Goal: Task Accomplishment & Management: Complete application form

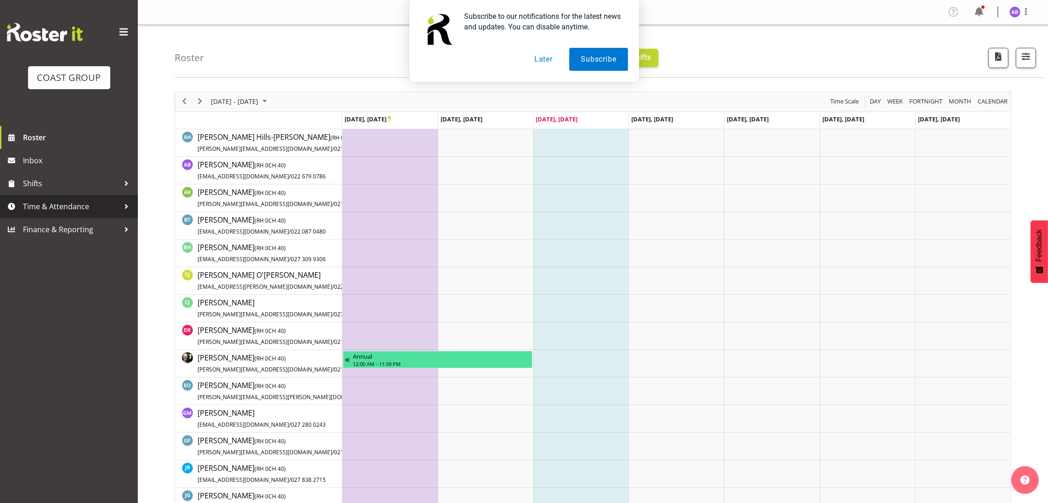
click at [48, 202] on span "Time & Attendance" at bounding box center [71, 206] width 97 height 14
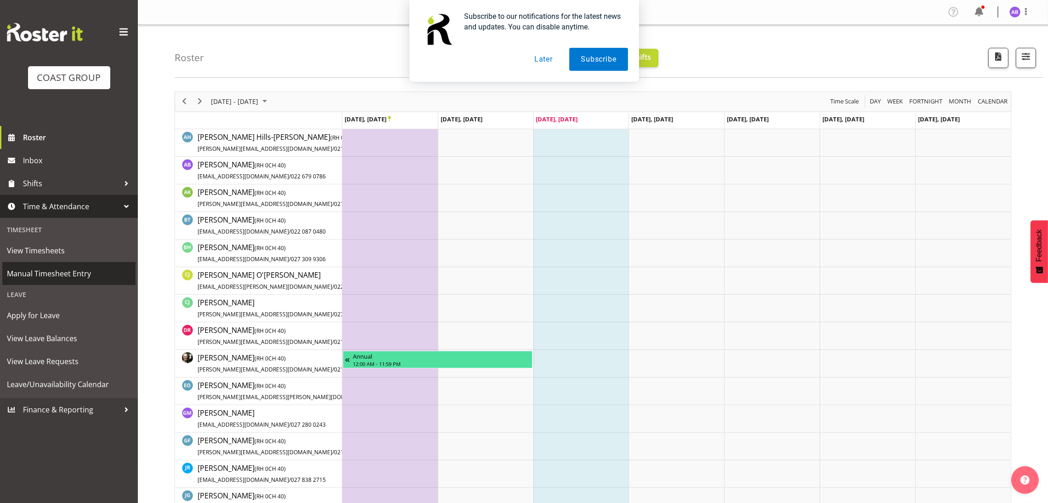
click at [72, 269] on span "Manual Timesheet Entry" at bounding box center [69, 274] width 124 height 14
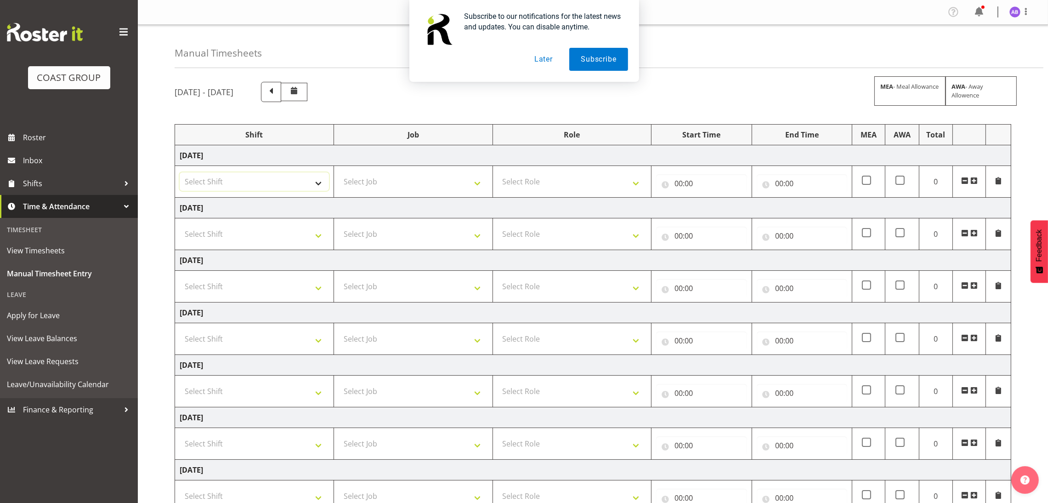
click at [275, 177] on select "Select Shift DW CHC Design Office DW CHC General Work Aug DW CHC General Work D…" at bounding box center [254, 181] width 149 height 18
select select "1512"
click at [180, 173] on select "Select Shift DW CHC Design Office DW CHC General Work Aug DW CHC General Work D…" at bounding box center [254, 181] width 149 height 18
click at [398, 177] on select "Select Job 1 Carlton Events 1 [PERSON_NAME][GEOGRAPHIC_DATA] 1 [PERSON_NAME][GE…" at bounding box center [413, 181] width 149 height 18
select select "624"
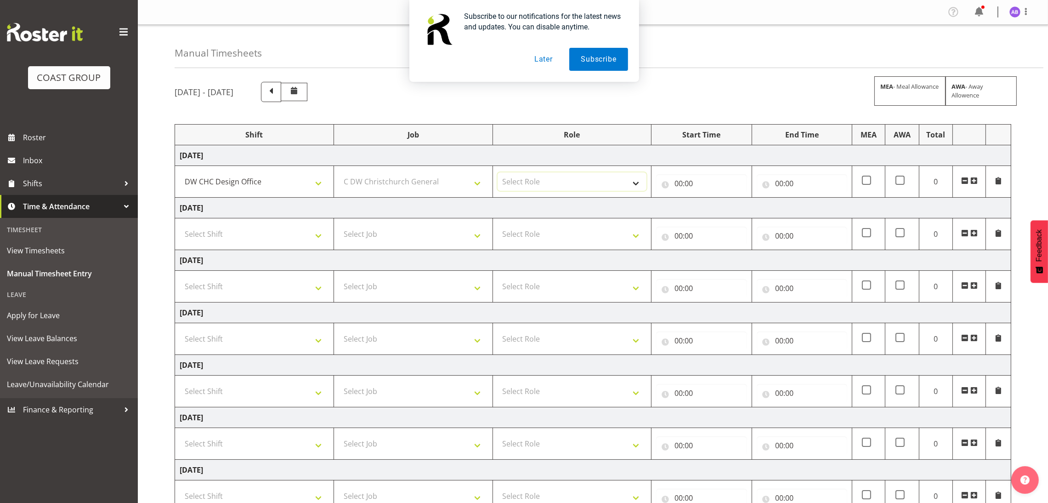
click at [544, 178] on select "Select Role DESIGNER Designer" at bounding box center [572, 181] width 149 height 18
click at [548, 190] on select "Select Role DESIGNER Designer" at bounding box center [572, 181] width 149 height 18
click at [551, 183] on select "Select Role DESIGNER Designer" at bounding box center [572, 181] width 149 height 18
select select "215"
click at [498, 173] on select "Select Role DESIGNER Designer" at bounding box center [572, 181] width 149 height 18
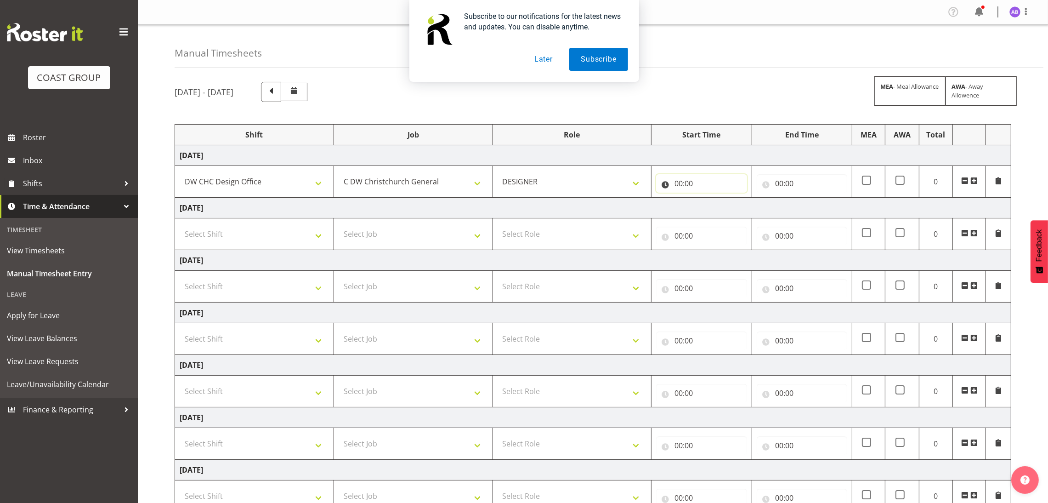
click at [661, 190] on input "00:00" at bounding box center [701, 183] width 91 height 18
click at [722, 216] on select "00 01 02 03 04 05 06 07 08 09 10 11 12 13 14 15 16 17 18 19 20 21 22 23" at bounding box center [719, 207] width 21 height 18
select select "7"
click at [709, 199] on select "00 01 02 03 04 05 06 07 08 09 10 11 12 13 14 15 16 17 18 19 20 21 22 23" at bounding box center [719, 207] width 21 height 18
type input "07:00"
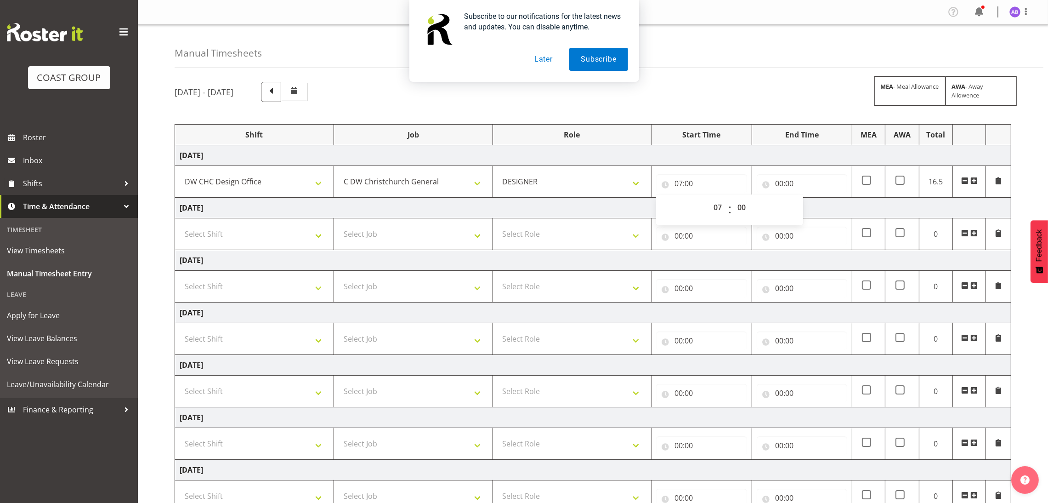
click at [737, 197] on div "00 01 02 03 04 05 06 07 08 09 10 11 12 13 14 15 16 17 18 19 20 21 22 23 : 00 01…" at bounding box center [729, 209] width 147 height 30
click at [737, 203] on select "00 01 02 03 04 05 06 07 08 09 10 11 12 13 14 15 16 17 18 19 20 21 22 23 24 25 2…" at bounding box center [743, 207] width 21 height 18
select select "45"
click at [733, 199] on select "00 01 02 03 04 05 06 07 08 09 10 11 12 13 14 15 16 17 18 19 20 21 22 23 24 25 2…" at bounding box center [743, 207] width 21 height 18
type input "07:45"
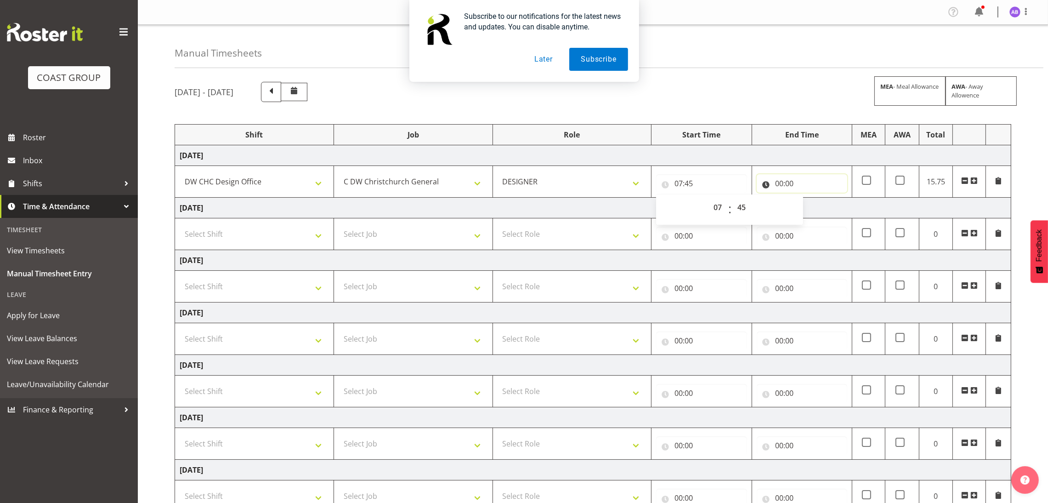
click at [794, 186] on input "00:00" at bounding box center [802, 183] width 91 height 18
click at [813, 205] on select "00 01 02 03 04 05 06 07 08 09 10 11 12 13 14 15 16 17 18 19 20 21 22 23" at bounding box center [819, 207] width 21 height 18
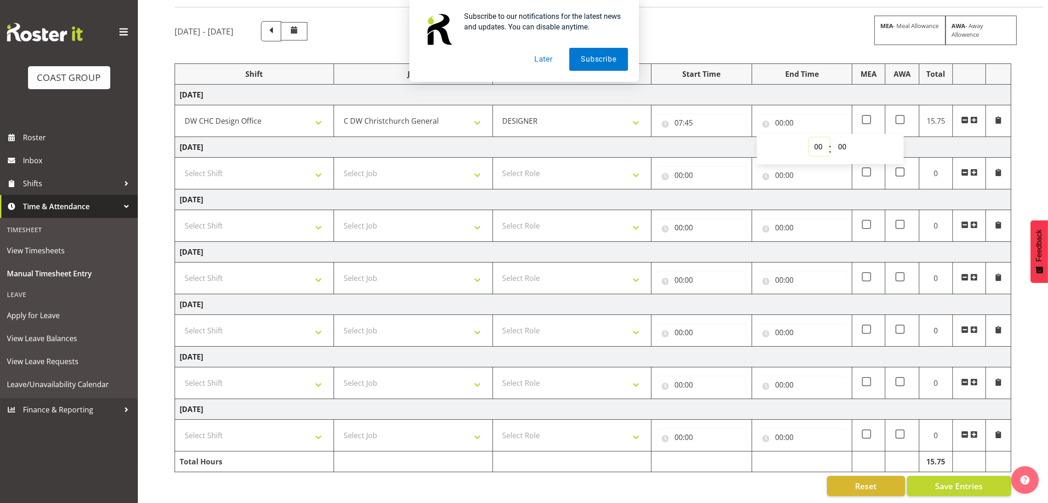
scroll to position [73, 0]
click at [812, 137] on select "00 01 02 03 04 05 06 07 08 09 10 11 12 13 14 15 16 17 18 19 20 21 22 23" at bounding box center [819, 146] width 21 height 18
select select "17"
click at [809, 137] on select "00 01 02 03 04 05 06 07 08 09 10 11 12 13 14 15 16 17 18 19 20 21 22 23" at bounding box center [819, 146] width 21 height 18
type input "17:00"
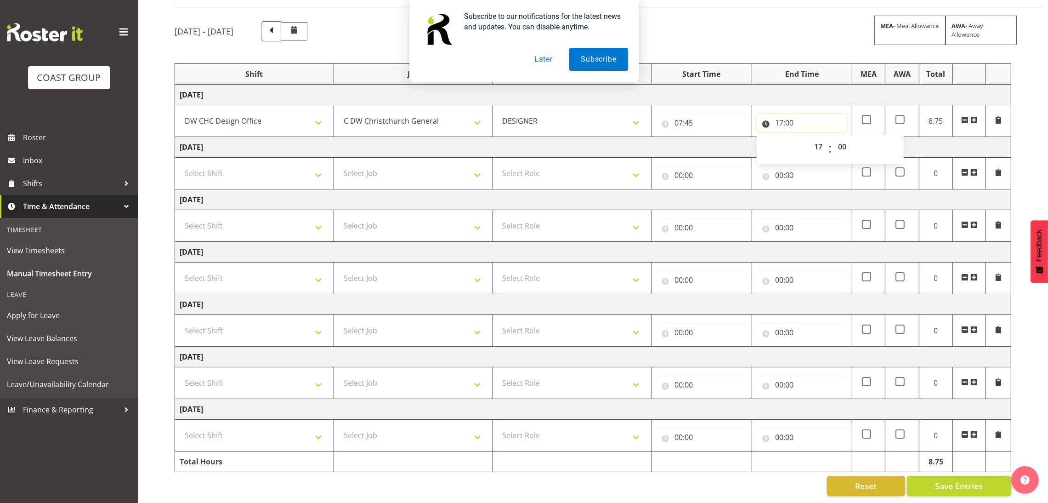
click at [820, 114] on input "17:00" at bounding box center [802, 123] width 91 height 18
click at [968, 480] on span "Save Entries" at bounding box center [959, 486] width 48 height 12
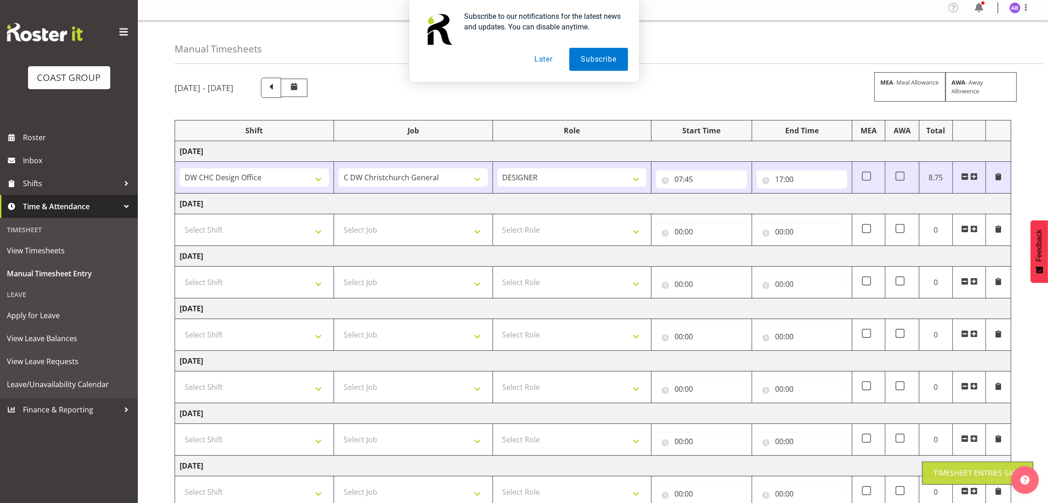
scroll to position [0, 0]
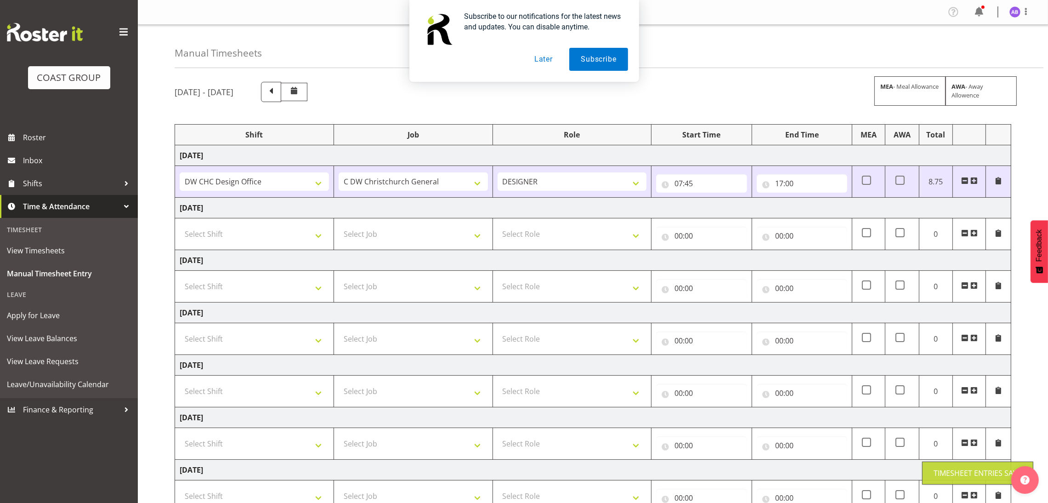
click at [1023, 15] on div "Subscribe to our notifications for the latest news and updates. You can disable…" at bounding box center [524, 41] width 1048 height 82
click at [1025, 12] on div "Subscribe to our notifications for the latest news and updates. You can disable…" at bounding box center [524, 41] width 1048 height 82
click at [547, 49] on button "Later" at bounding box center [543, 59] width 41 height 23
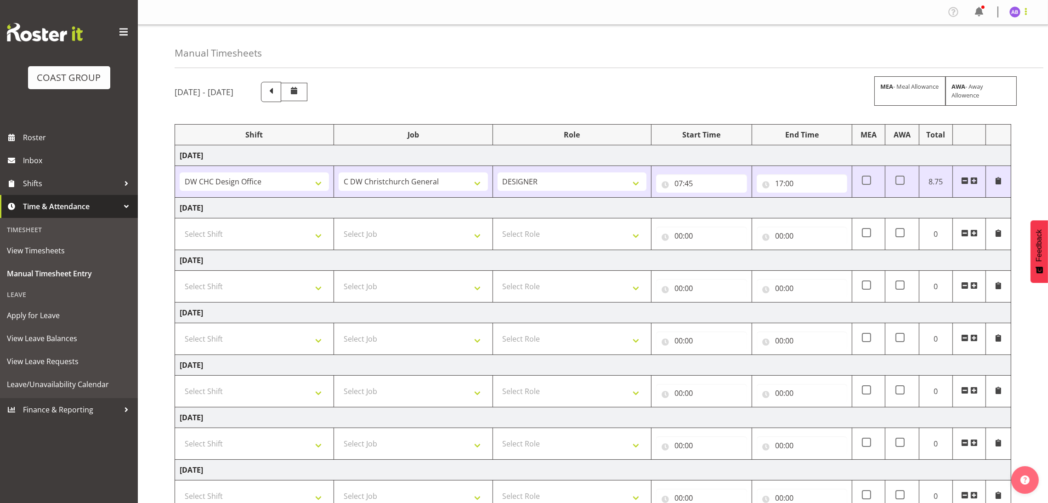
click at [1031, 14] on span at bounding box center [1026, 11] width 11 height 11
click at [980, 50] on link "Log Out" at bounding box center [988, 48] width 88 height 17
